Goal: Find contact information: Find contact information

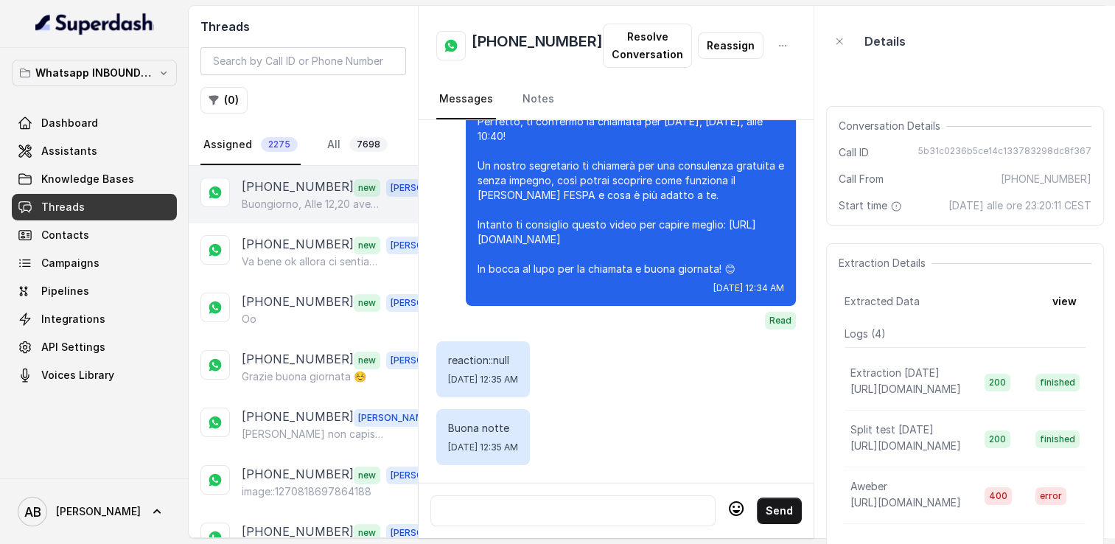
click at [282, 217] on div "[PHONE_NUMBER] new [PERSON_NAME], Alle 12,20 avevo prenotato una chiamata che n…" at bounding box center [303, 194] width 229 height 57
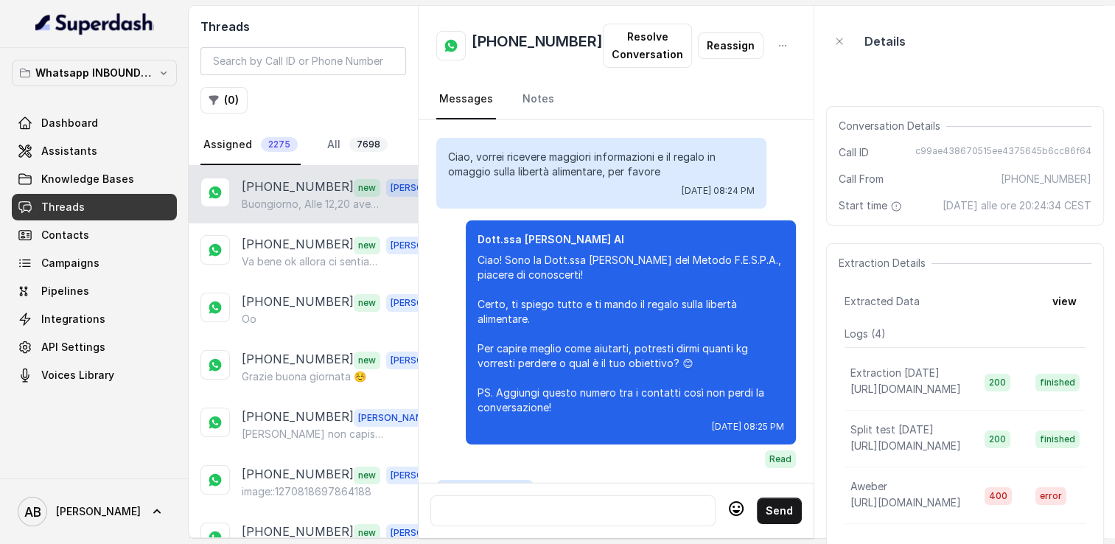
scroll to position [1786, 0]
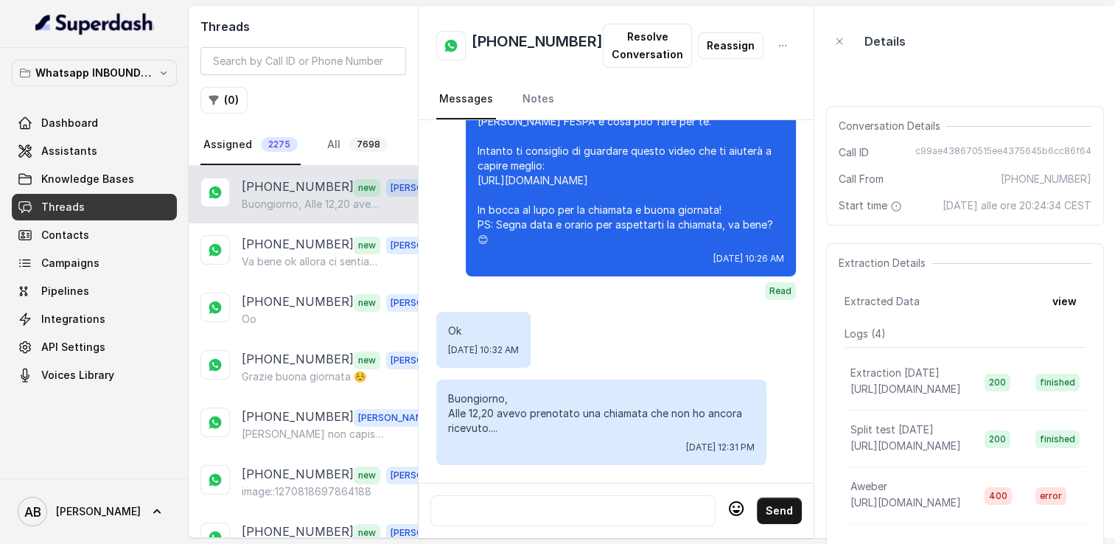
click at [528, 46] on h2 "[PHONE_NUMBER]" at bounding box center [537, 45] width 131 height 29
copy h2 "[PHONE_NUMBER]"
